Goal: Navigation & Orientation: Find specific page/section

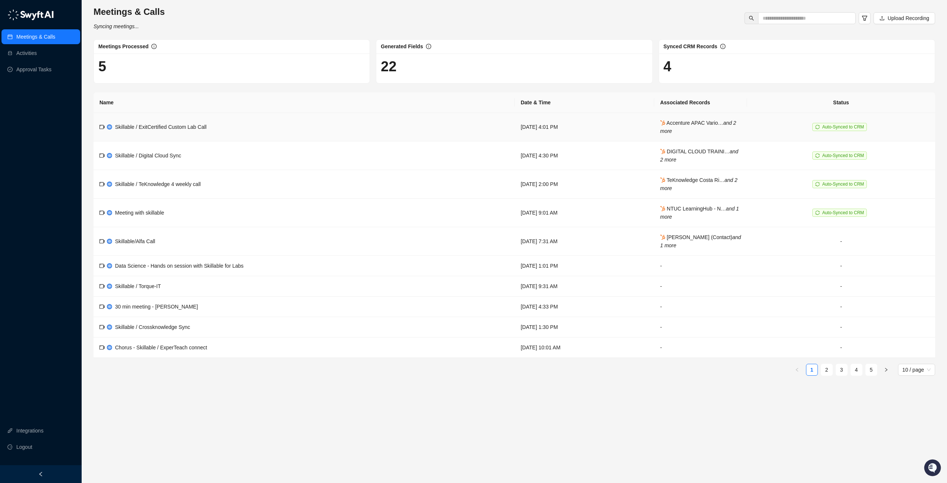
click at [715, 124] on span "Accenture APAC Vario… and 2 more" at bounding box center [698, 127] width 76 height 14
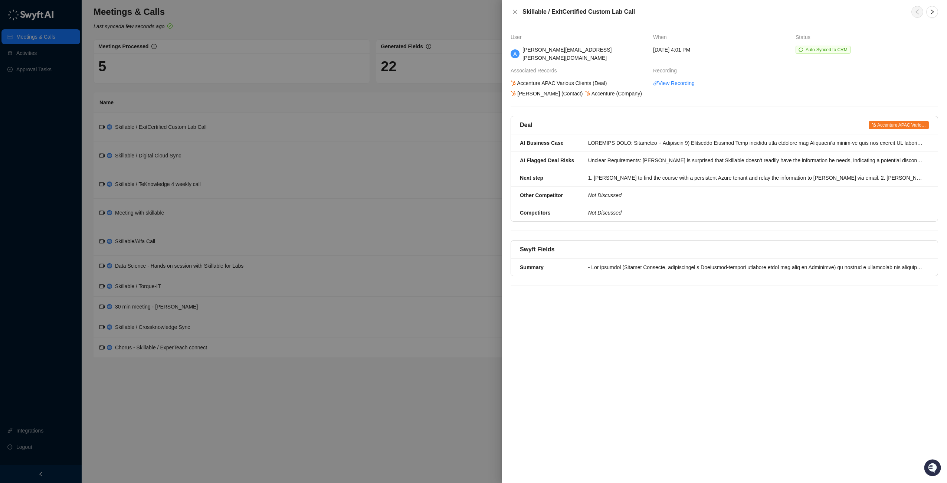
click at [446, 157] on div at bounding box center [473, 241] width 947 height 483
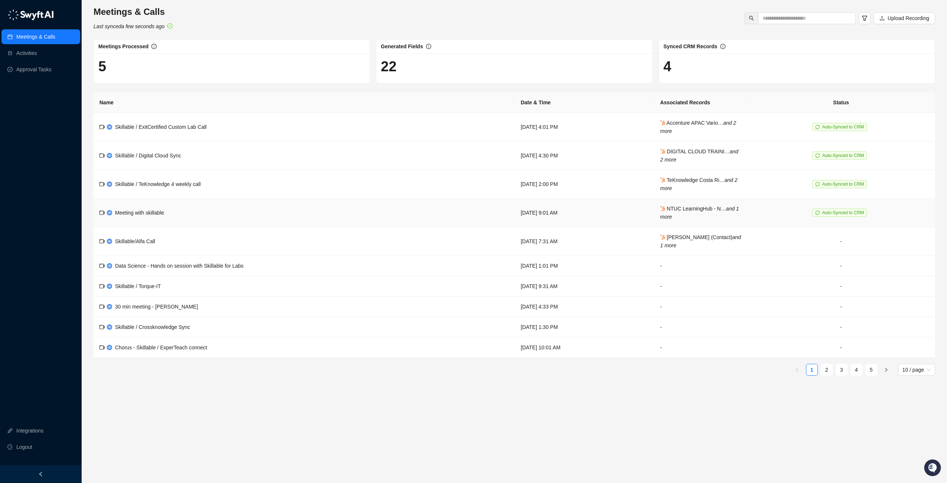
click at [705, 213] on td "NTUC LearningHub - N… and 1 more" at bounding box center [700, 213] width 93 height 29
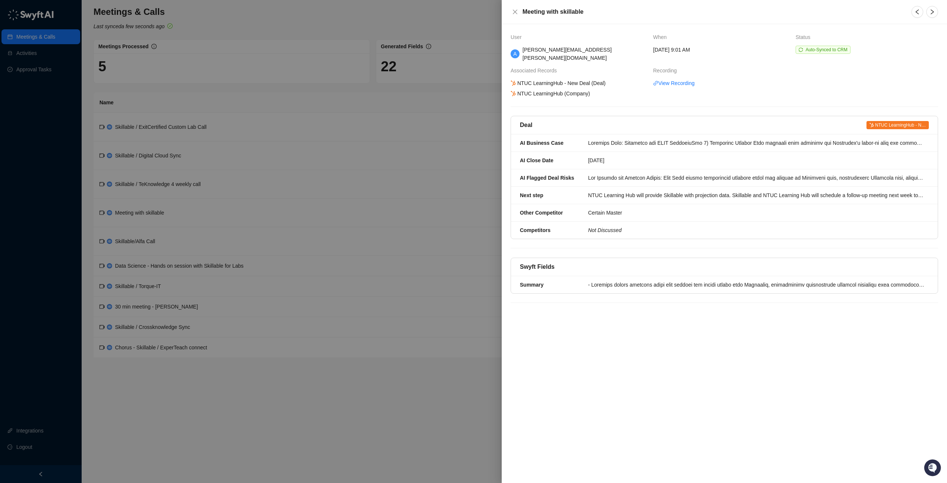
click at [442, 186] on div at bounding box center [473, 241] width 947 height 483
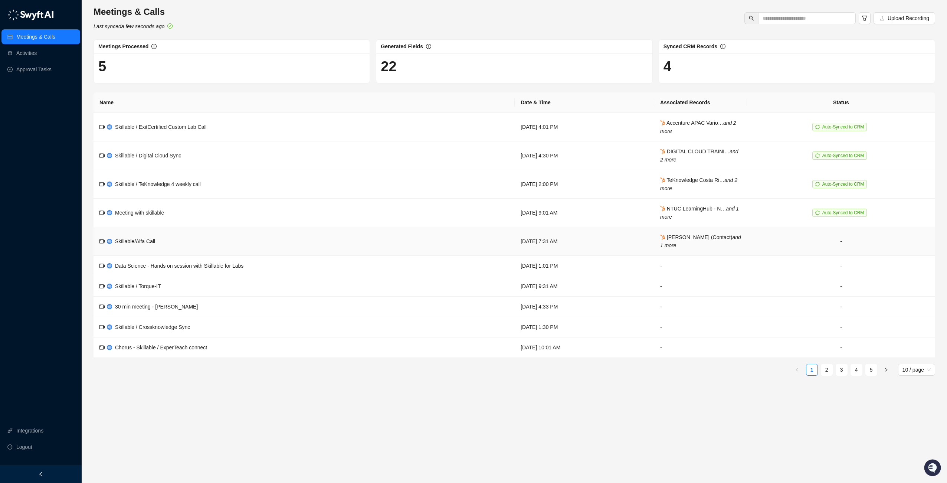
click at [699, 240] on td "[PERSON_NAME] (Contact) and 1 more" at bounding box center [700, 241] width 93 height 29
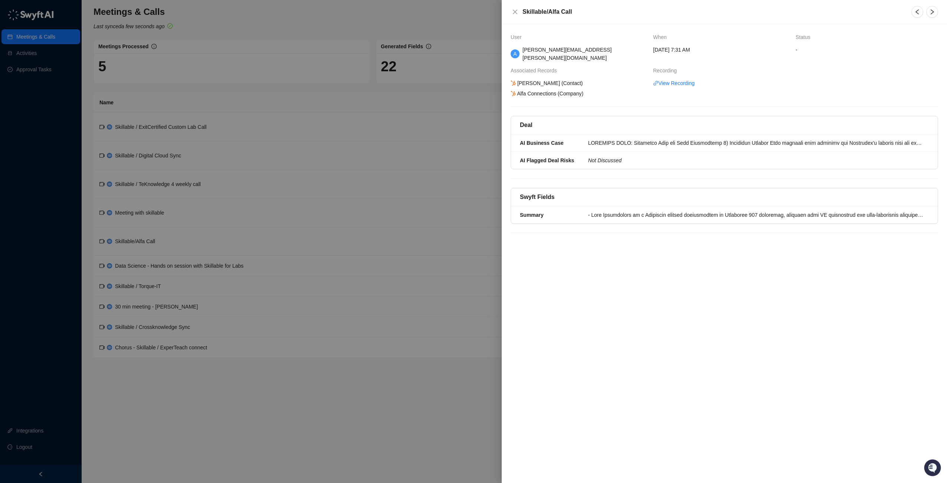
click at [402, 173] on div at bounding box center [473, 241] width 947 height 483
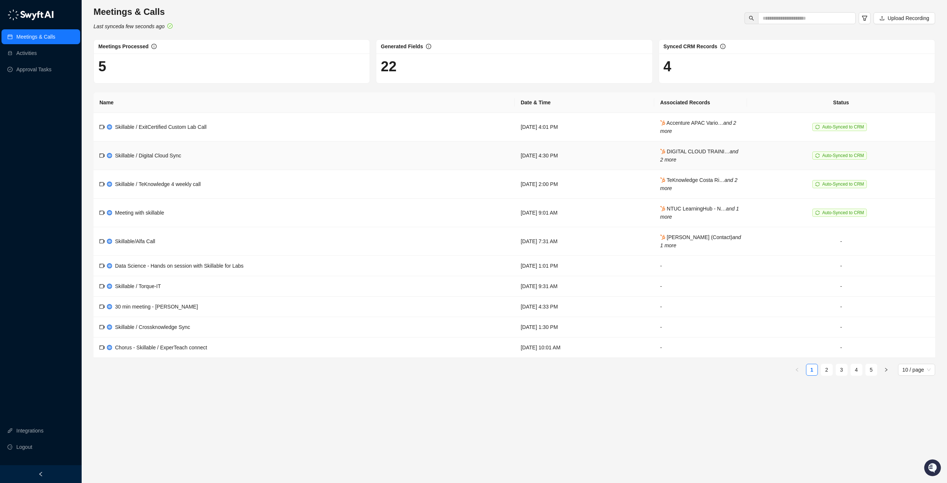
click at [707, 160] on td "DIGITAL CLOUD TRAINI… and 2 more" at bounding box center [700, 155] width 93 height 29
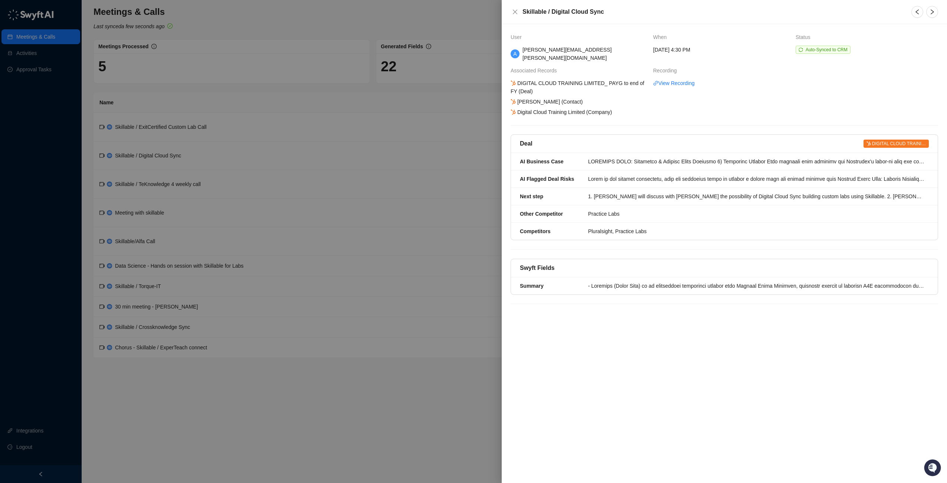
click at [440, 221] on div at bounding box center [473, 241] width 947 height 483
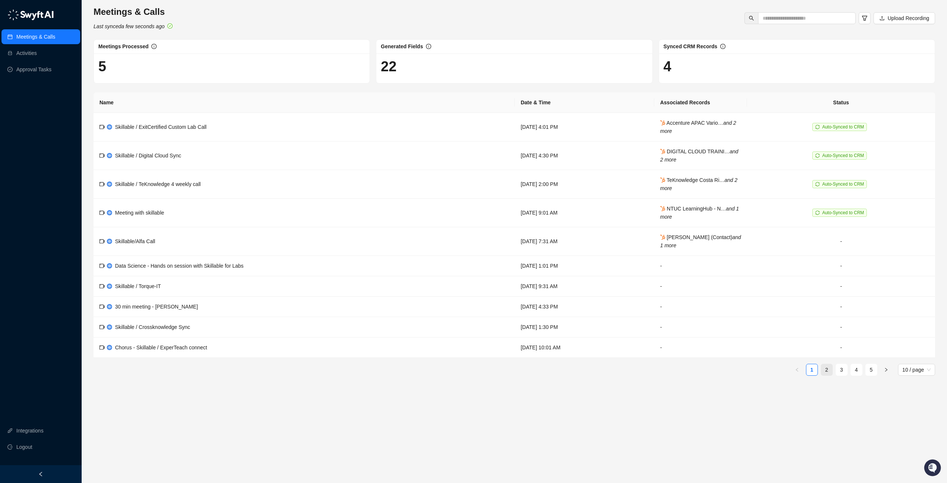
click at [825, 367] on link "2" at bounding box center [826, 369] width 11 height 11
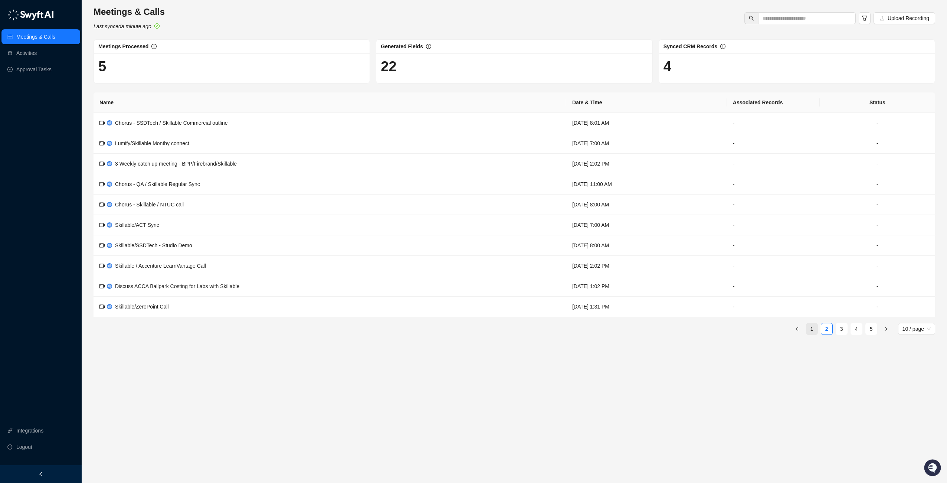
click at [812, 327] on link "1" at bounding box center [811, 328] width 11 height 11
